Goal: Information Seeking & Learning: Check status

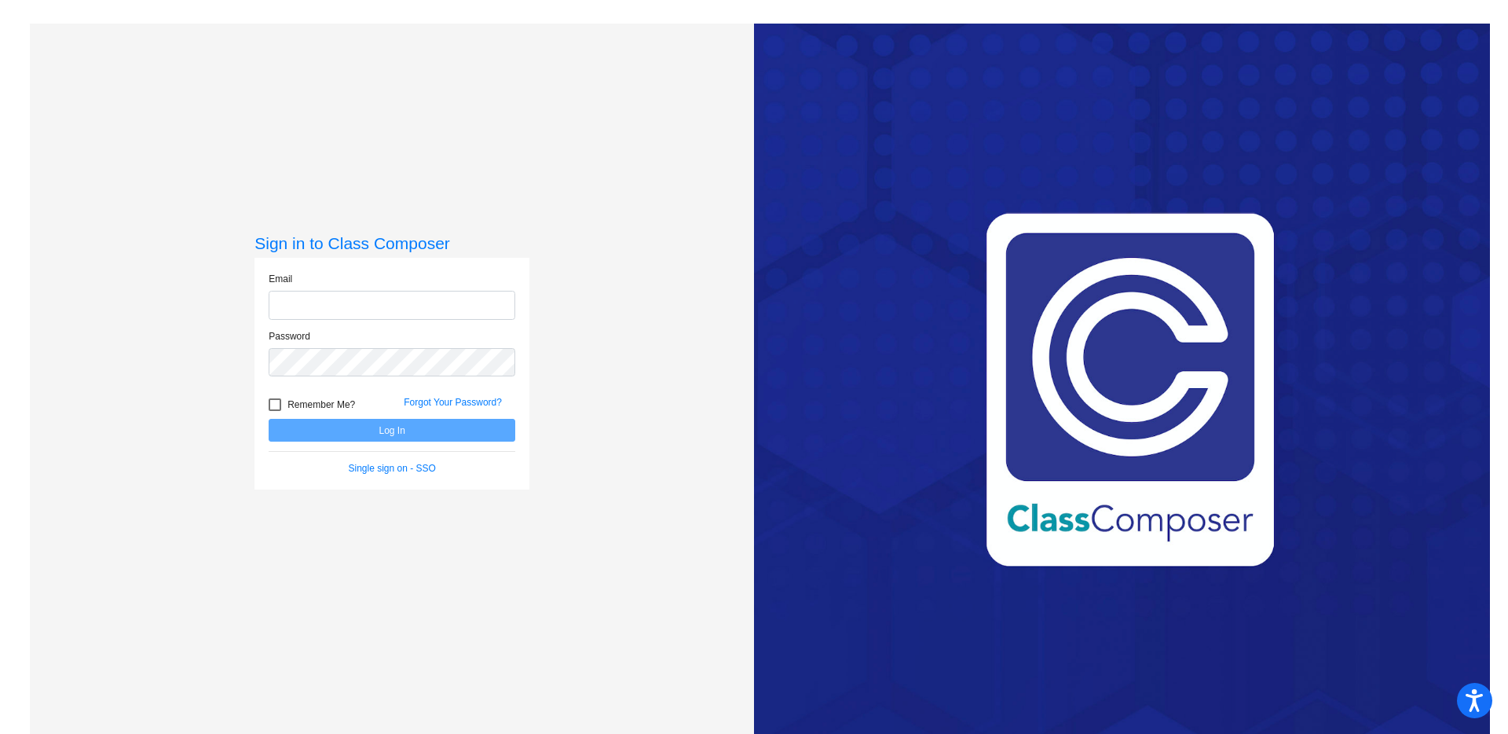
type input "[EMAIL_ADDRESS][DOMAIN_NAME]"
click at [269, 404] on div at bounding box center [275, 404] width 13 height 13
click at [274, 411] on input "Remember Me?" at bounding box center [274, 411] width 1 height 1
checkbox input "true"
click at [297, 427] on button "Log In" at bounding box center [392, 430] width 247 height 23
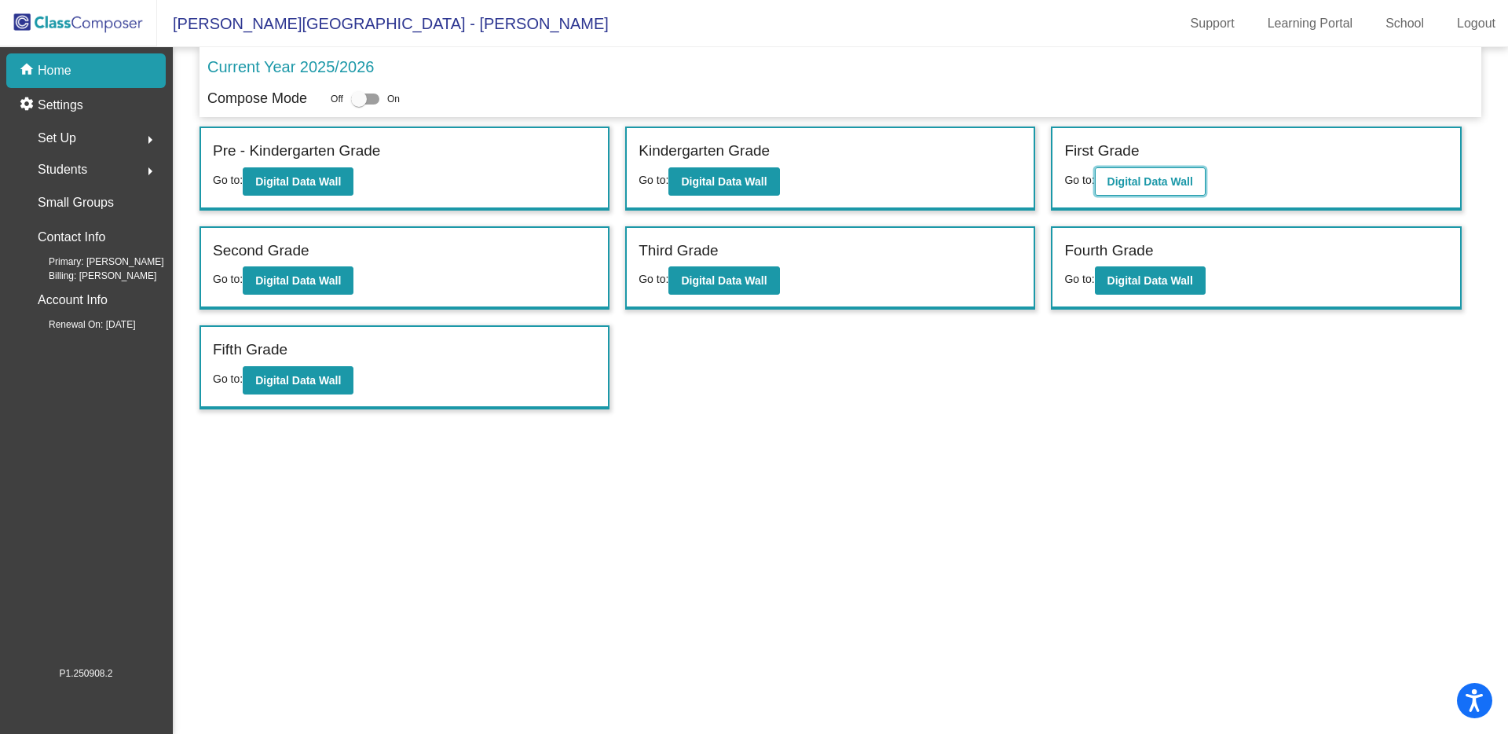
click at [1159, 188] on button "Digital Data Wall" at bounding box center [1150, 181] width 111 height 28
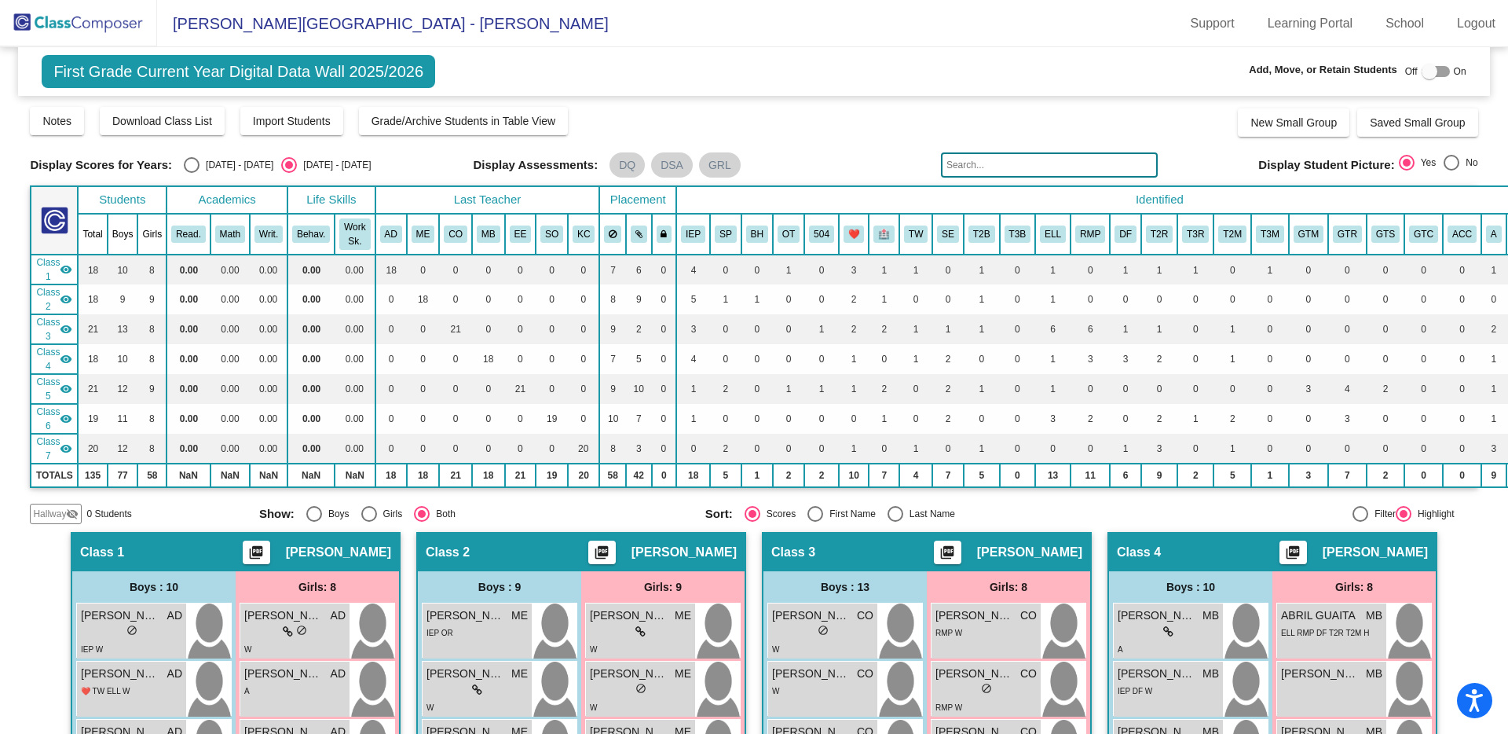
click at [71, 24] on img at bounding box center [78, 23] width 157 height 46
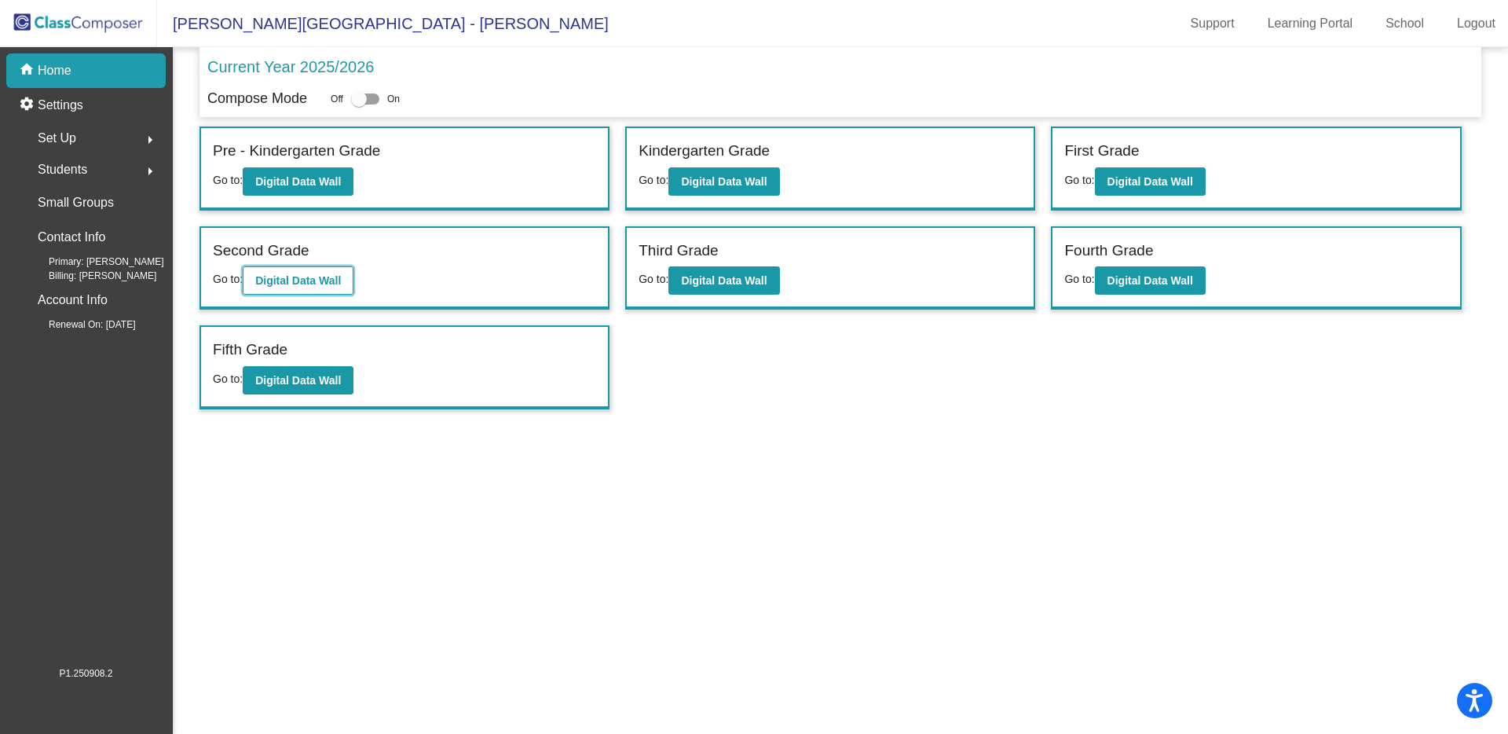
click at [325, 283] on b "Digital Data Wall" at bounding box center [298, 280] width 86 height 13
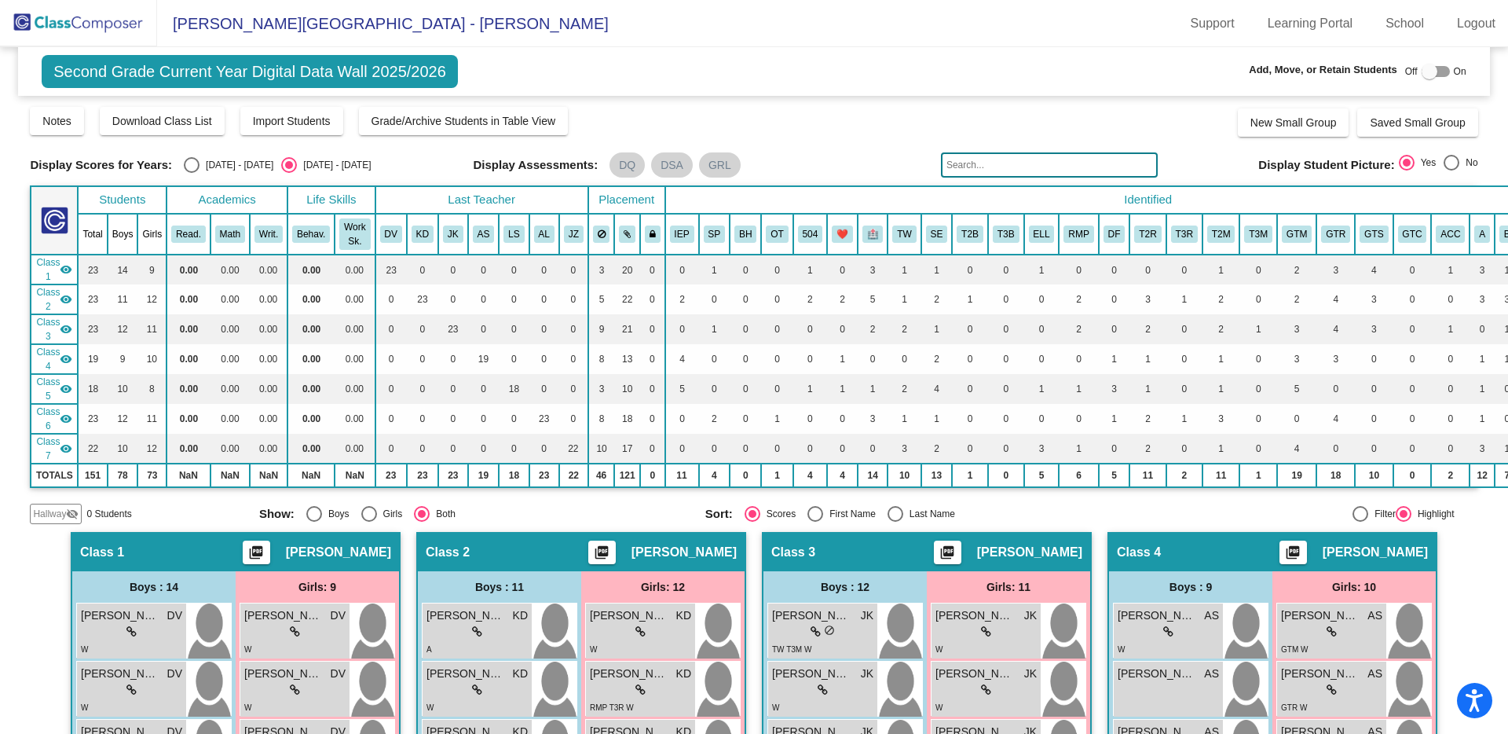
click at [76, 22] on img at bounding box center [78, 23] width 157 height 46
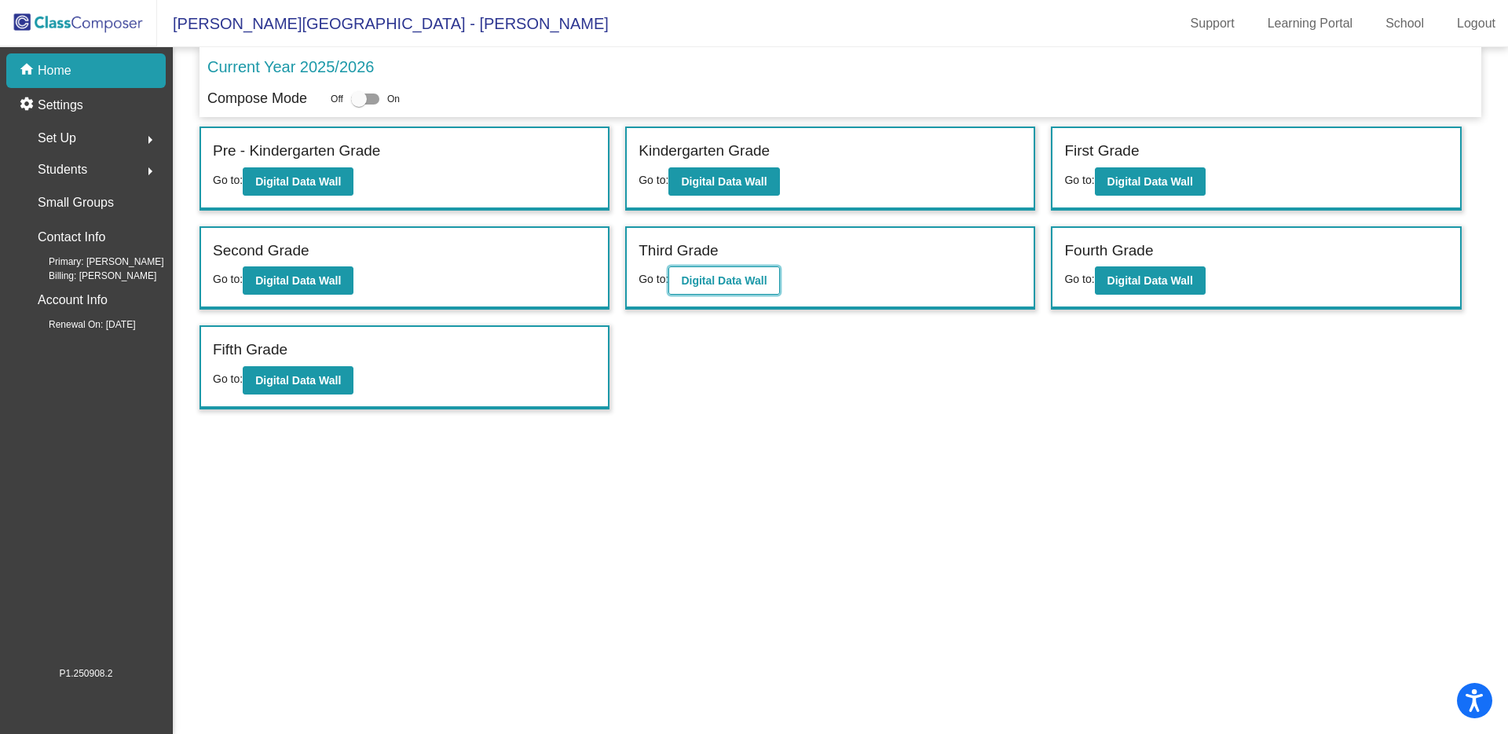
click at [743, 284] on b "Digital Data Wall" at bounding box center [724, 280] width 86 height 13
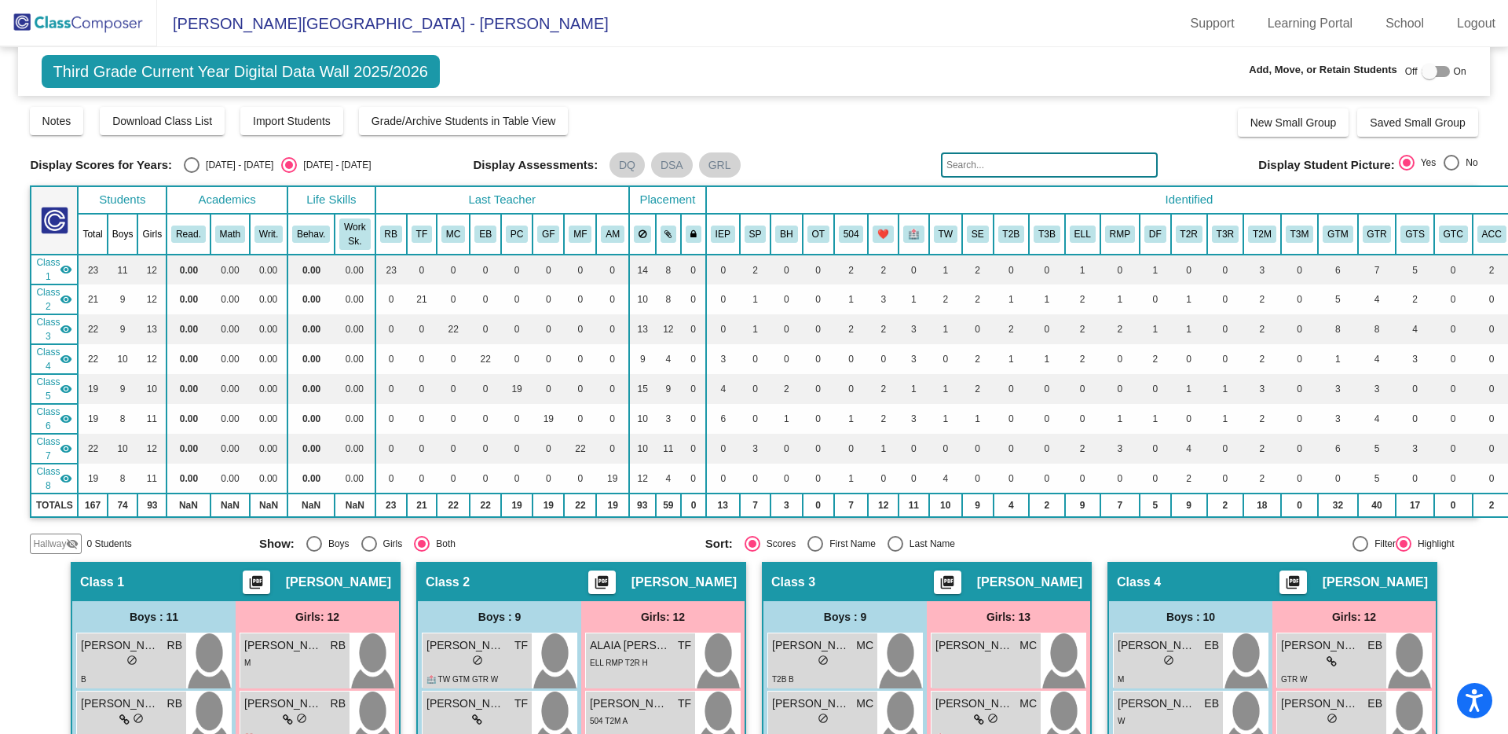
click at [86, 24] on img at bounding box center [78, 23] width 157 height 46
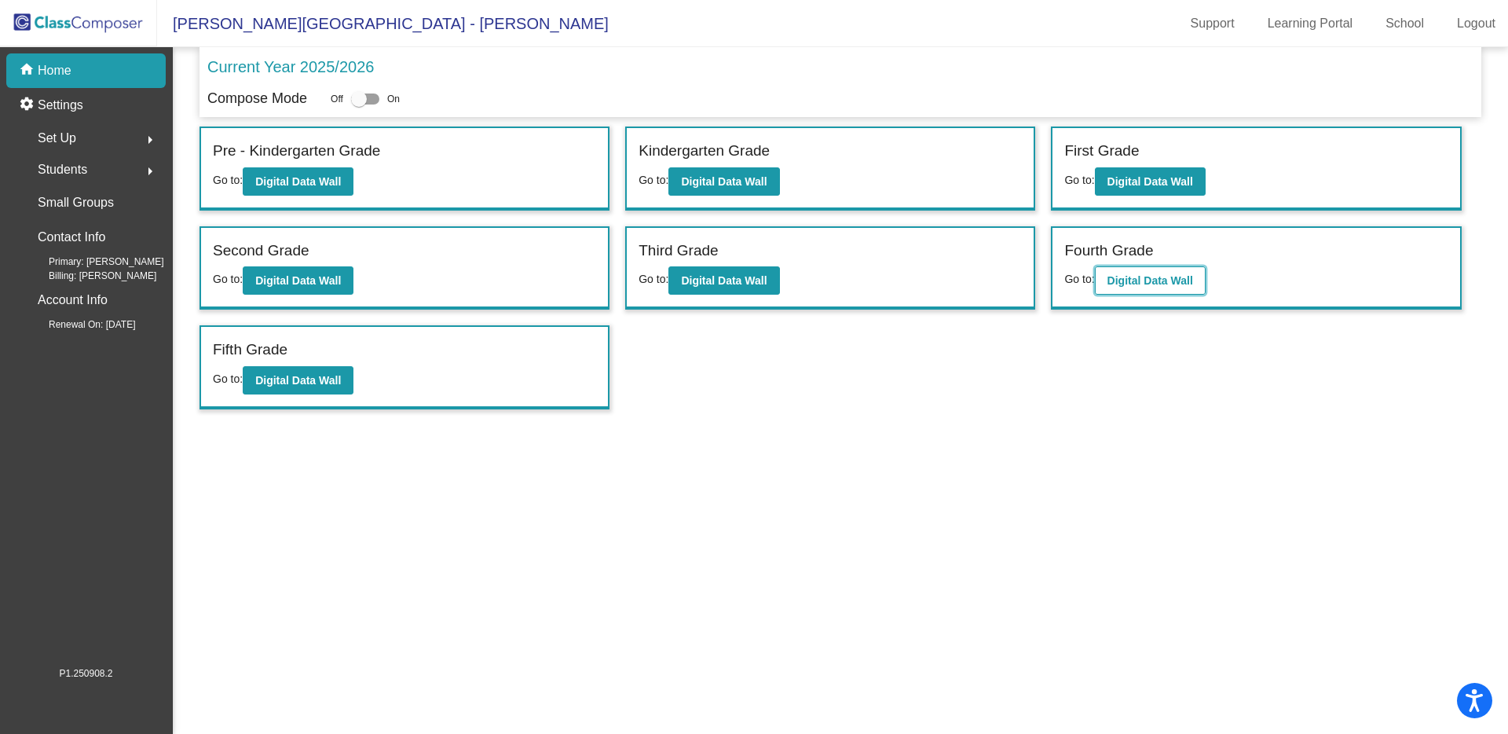
click at [1129, 278] on b "Digital Data Wall" at bounding box center [1150, 280] width 86 height 13
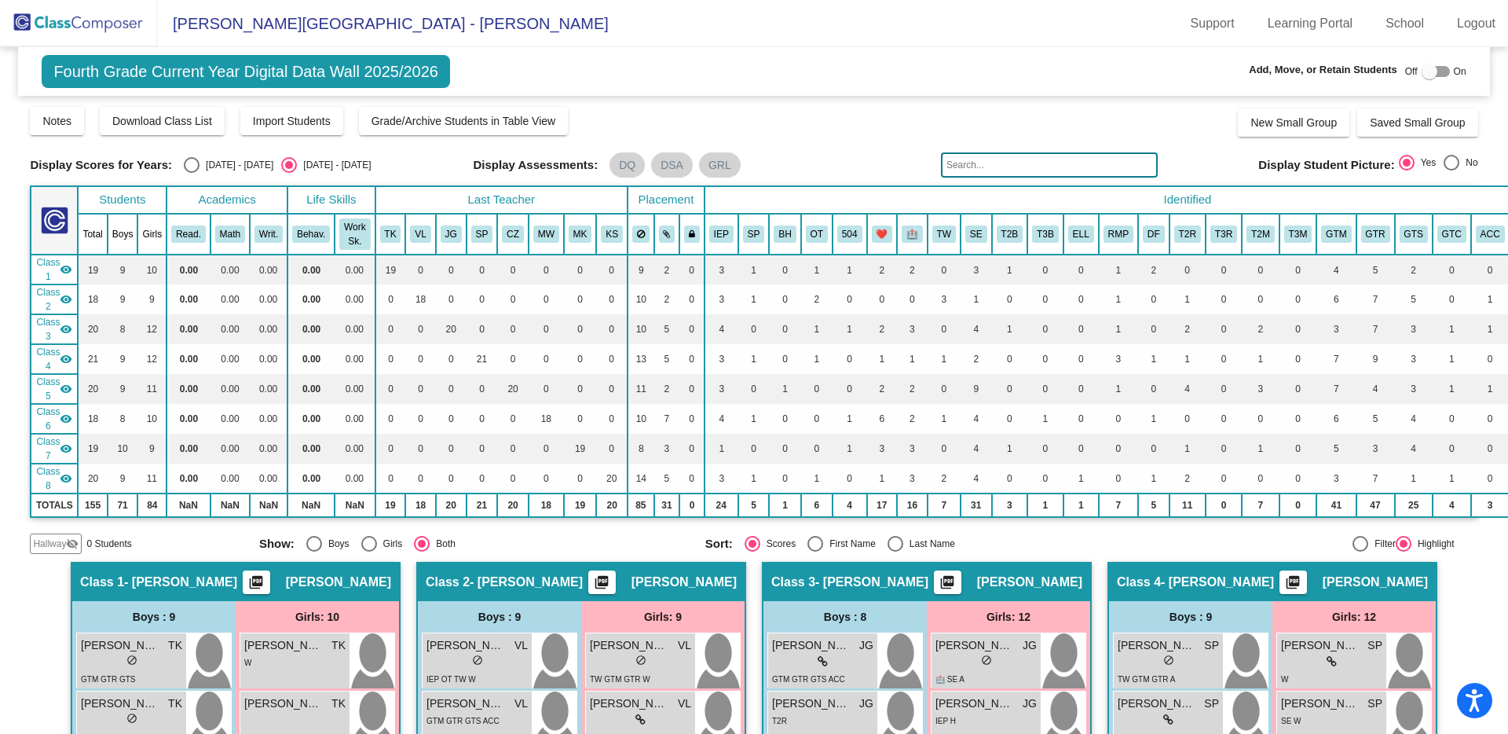
click at [52, 25] on img at bounding box center [78, 23] width 157 height 46
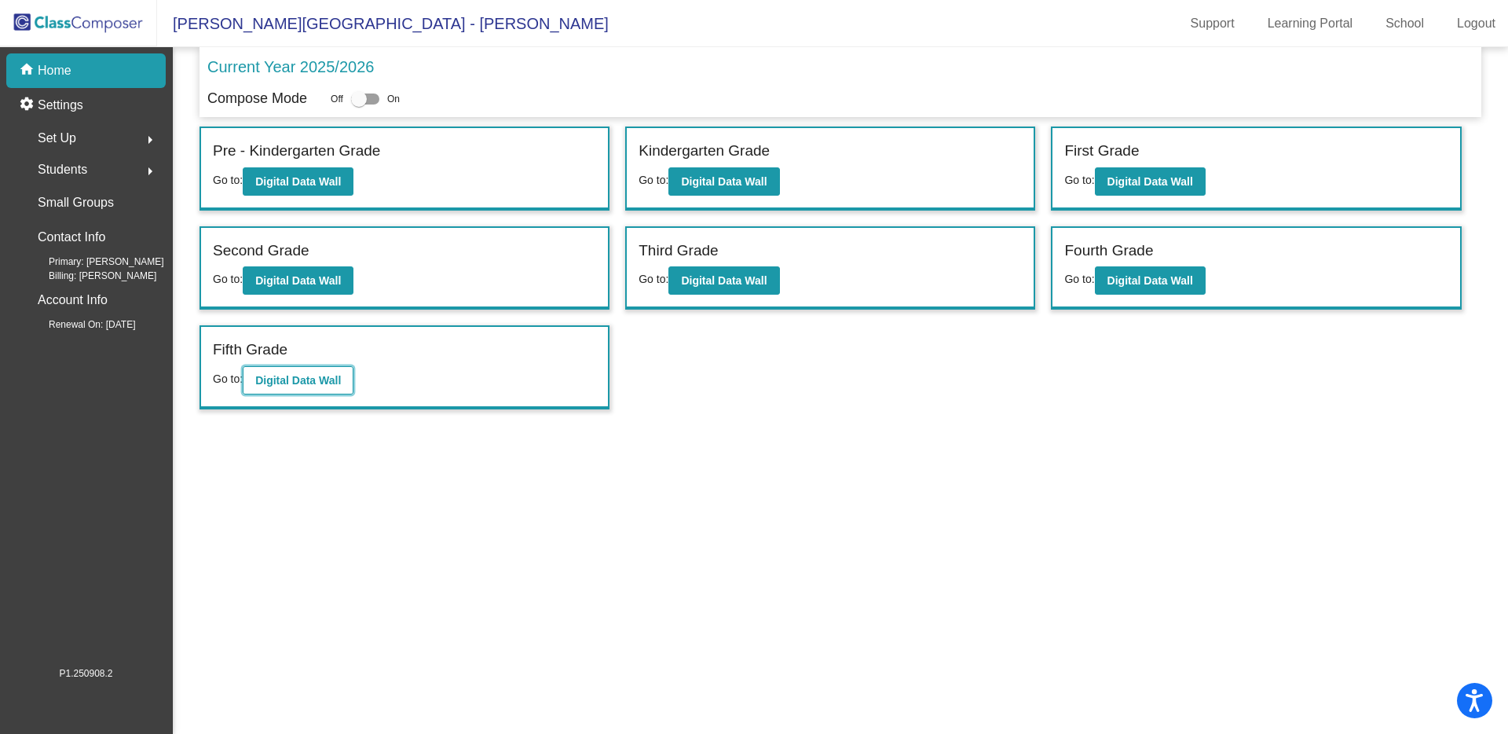
click at [280, 382] on b "Digital Data Wall" at bounding box center [298, 380] width 86 height 13
